Goal: Transaction & Acquisition: Register for event/course

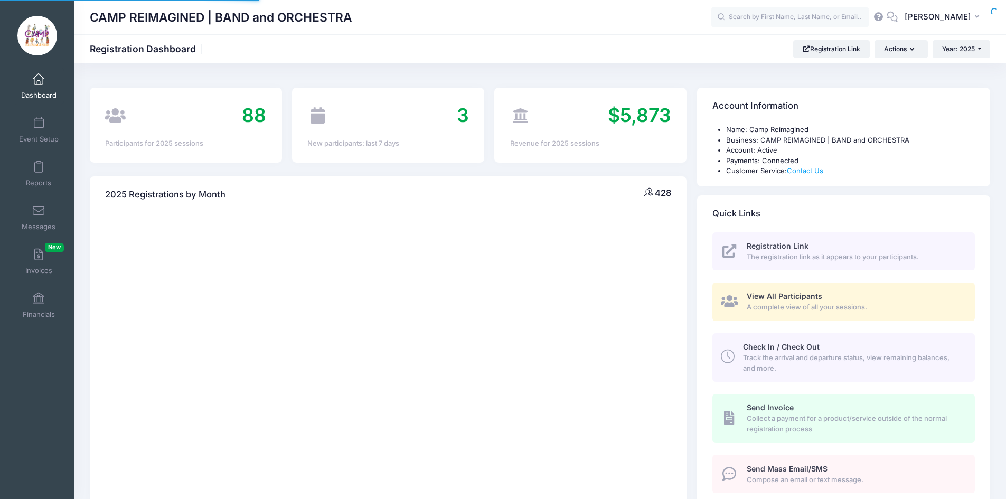
select select
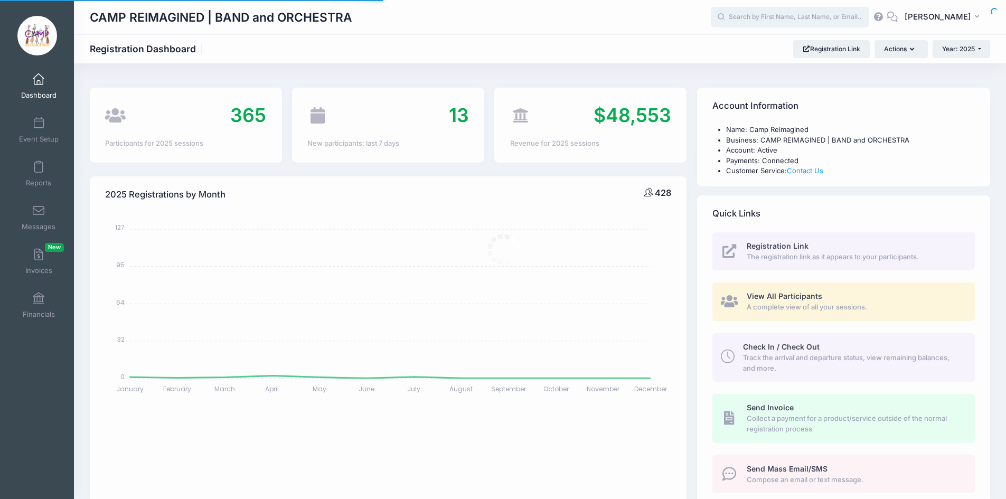
click at [771, 15] on input "text" at bounding box center [790, 17] width 158 height 21
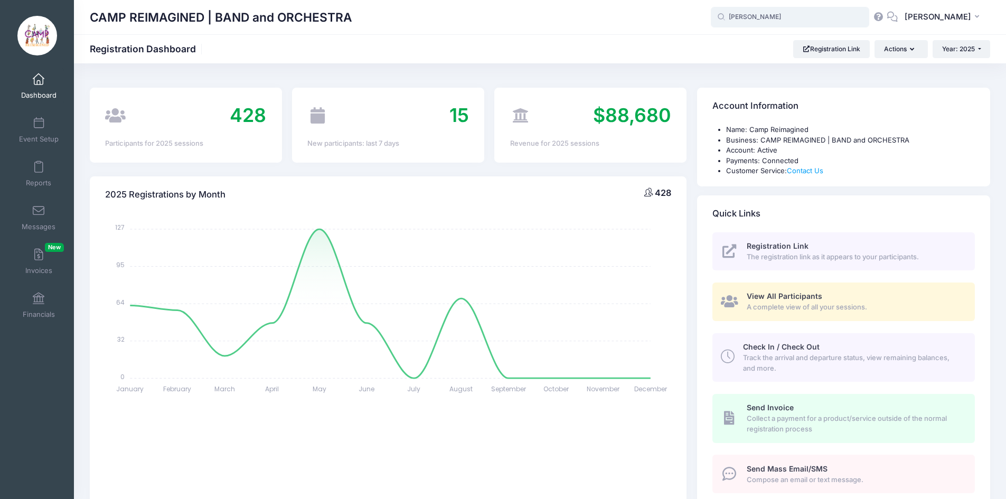
type input "mallari"
click at [602, 44] on div "CAMP REIMAGINED | BAND and ORCHESTRA Registration Dashboard Registration Link A…" at bounding box center [540, 49] width 932 height 18
click at [775, 245] on span "Registration Link" at bounding box center [778, 245] width 62 height 9
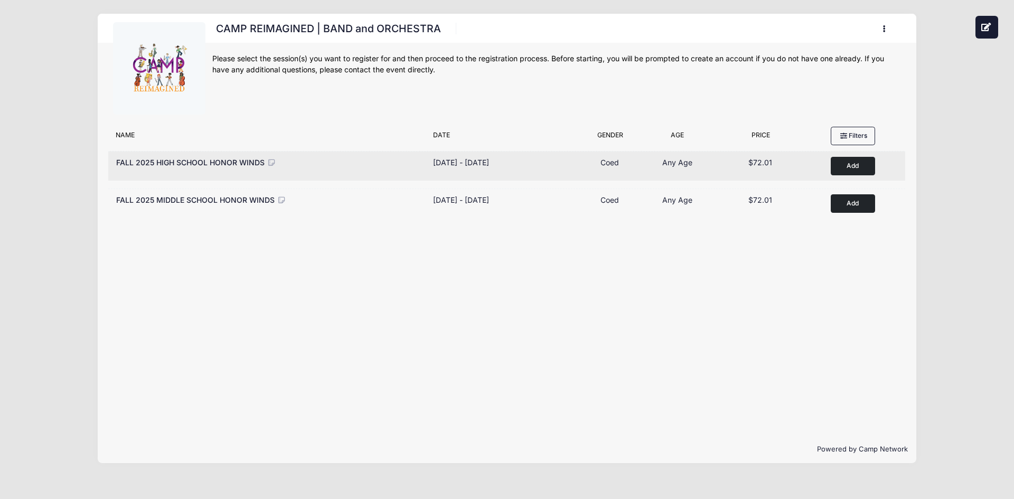
click at [862, 167] on button "Add to Cart" at bounding box center [853, 166] width 44 height 18
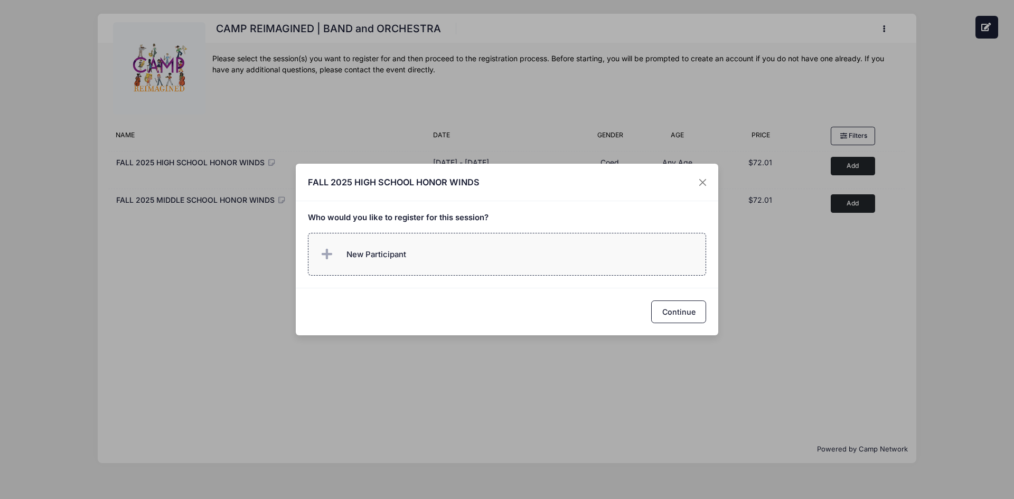
click at [382, 256] on span "New Participant" at bounding box center [377, 255] width 60 height 12
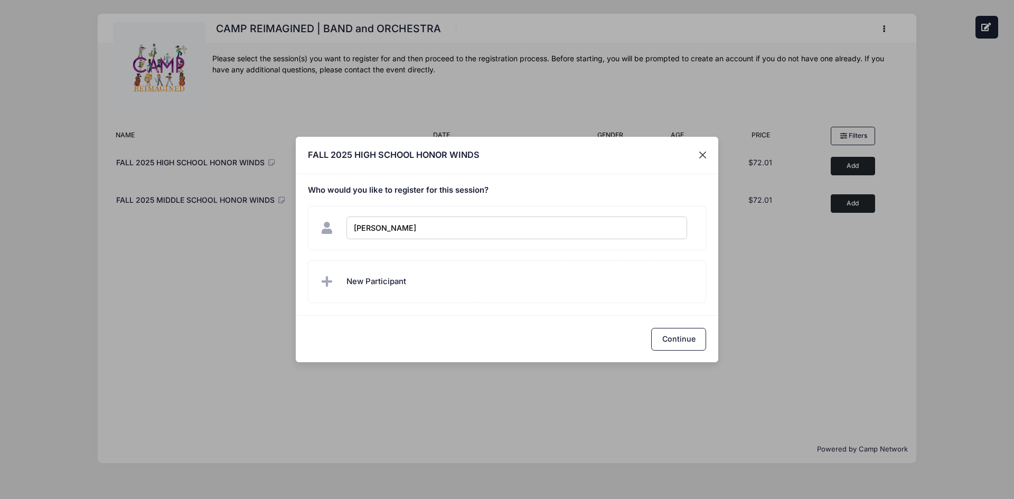
type input "[PERSON_NAME]"
checkbox input "true"
click at [676, 338] on button "Continue" at bounding box center [678, 339] width 55 height 23
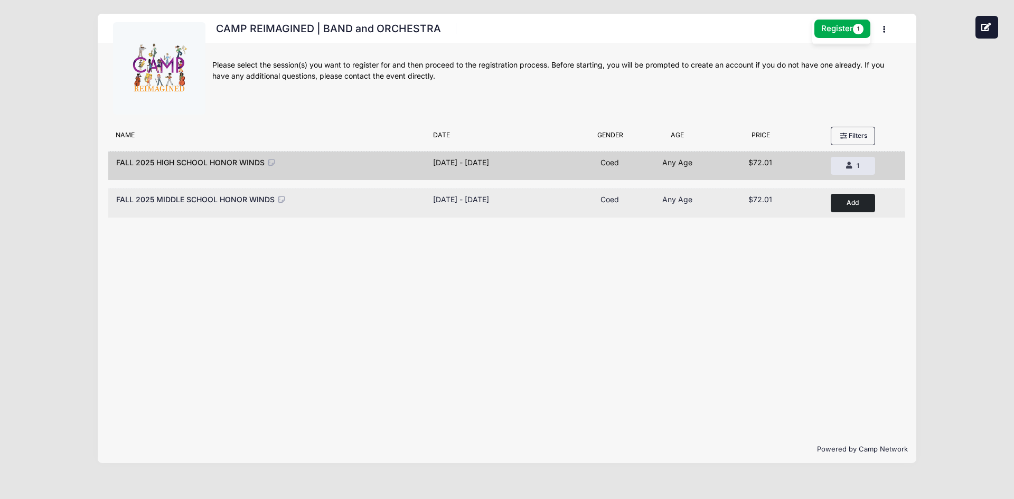
click at [852, 204] on button "Add to Cart" at bounding box center [853, 203] width 44 height 18
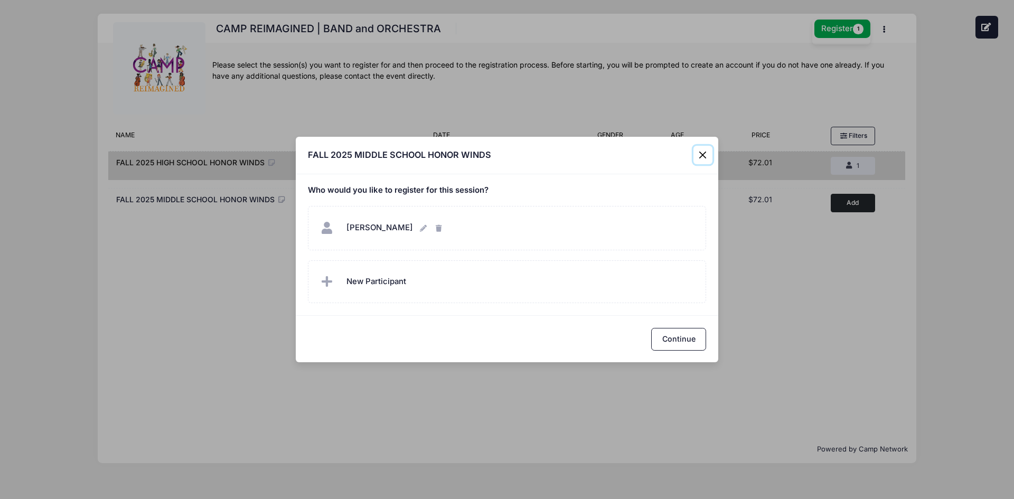
click at [703, 157] on button "Close" at bounding box center [703, 155] width 19 height 19
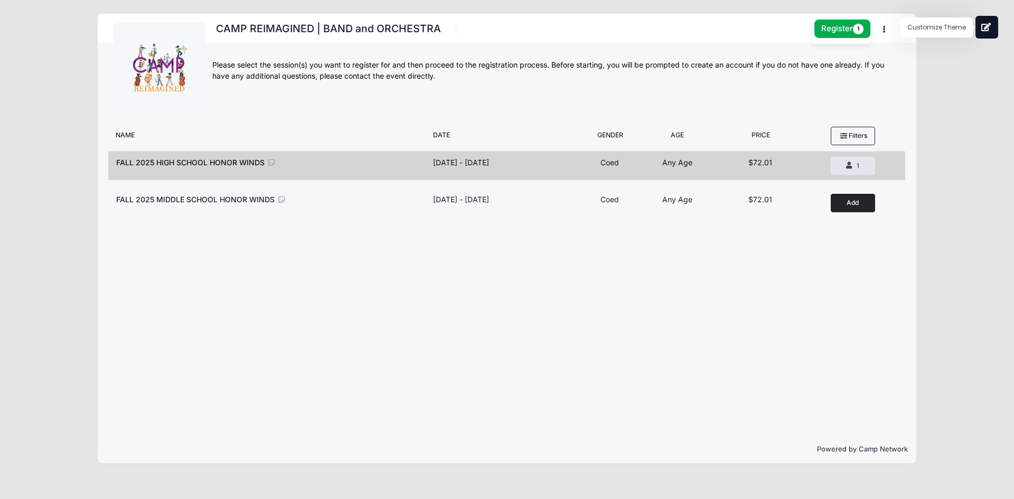
click at [986, 31] on icon at bounding box center [987, 27] width 11 height 8
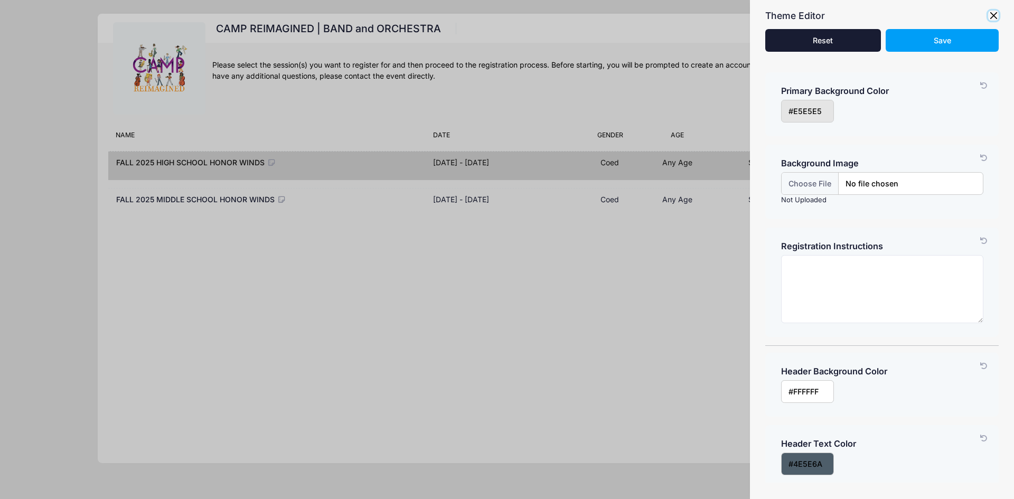
click at [995, 18] on button "button" at bounding box center [993, 16] width 11 height 11
